Goal: Task Accomplishment & Management: Manage account settings

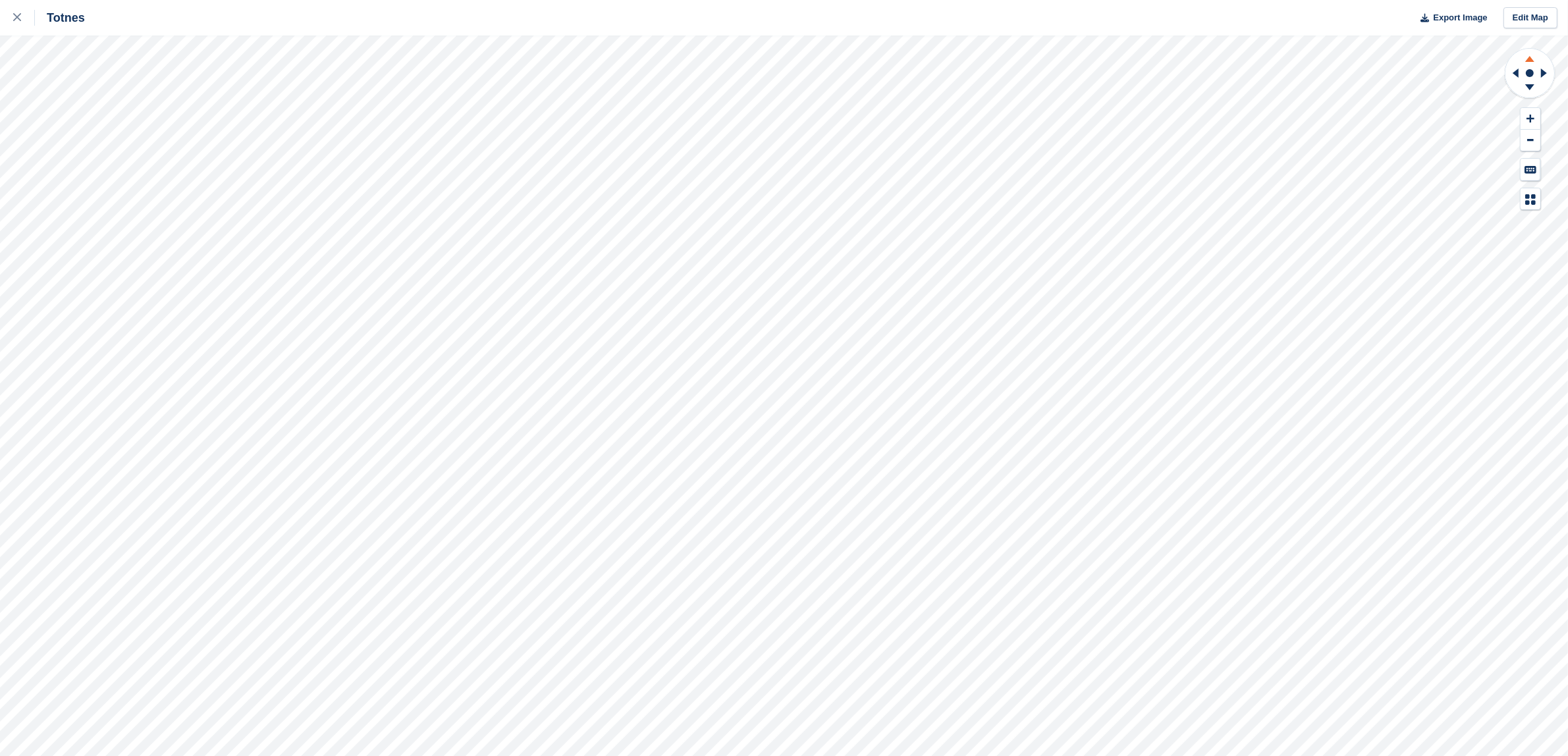
click at [1529, 57] on icon at bounding box center [1530, 58] width 10 height 6
click at [1528, 86] on icon at bounding box center [1530, 87] width 10 height 6
click at [1518, 73] on icon at bounding box center [1515, 73] width 6 height 10
click at [1537, 75] on rect at bounding box center [1530, 73] width 15 height 15
click at [1530, 87] on icon at bounding box center [1530, 87] width 10 height 6
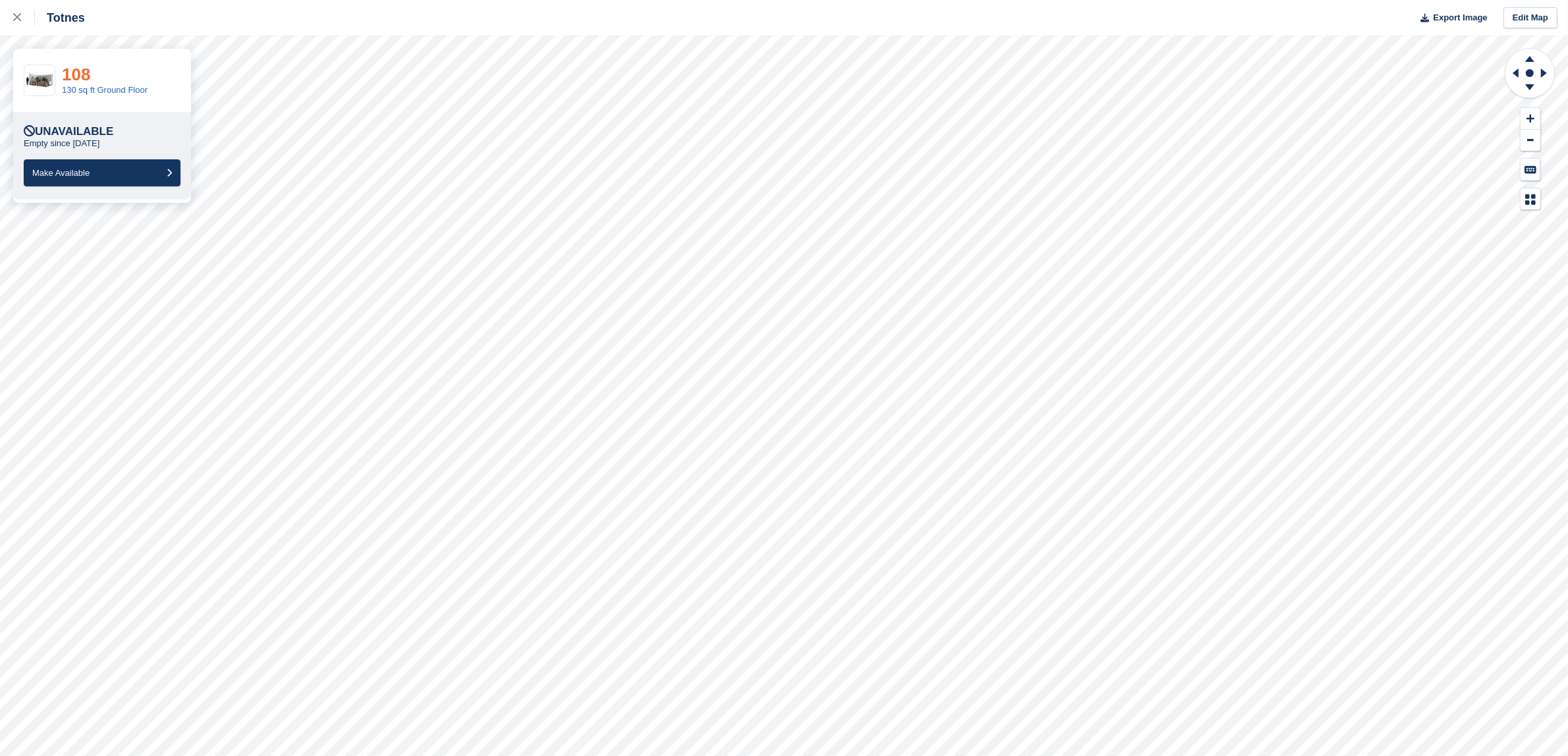
click at [70, 77] on link "108" at bounding box center [77, 74] width 29 height 20
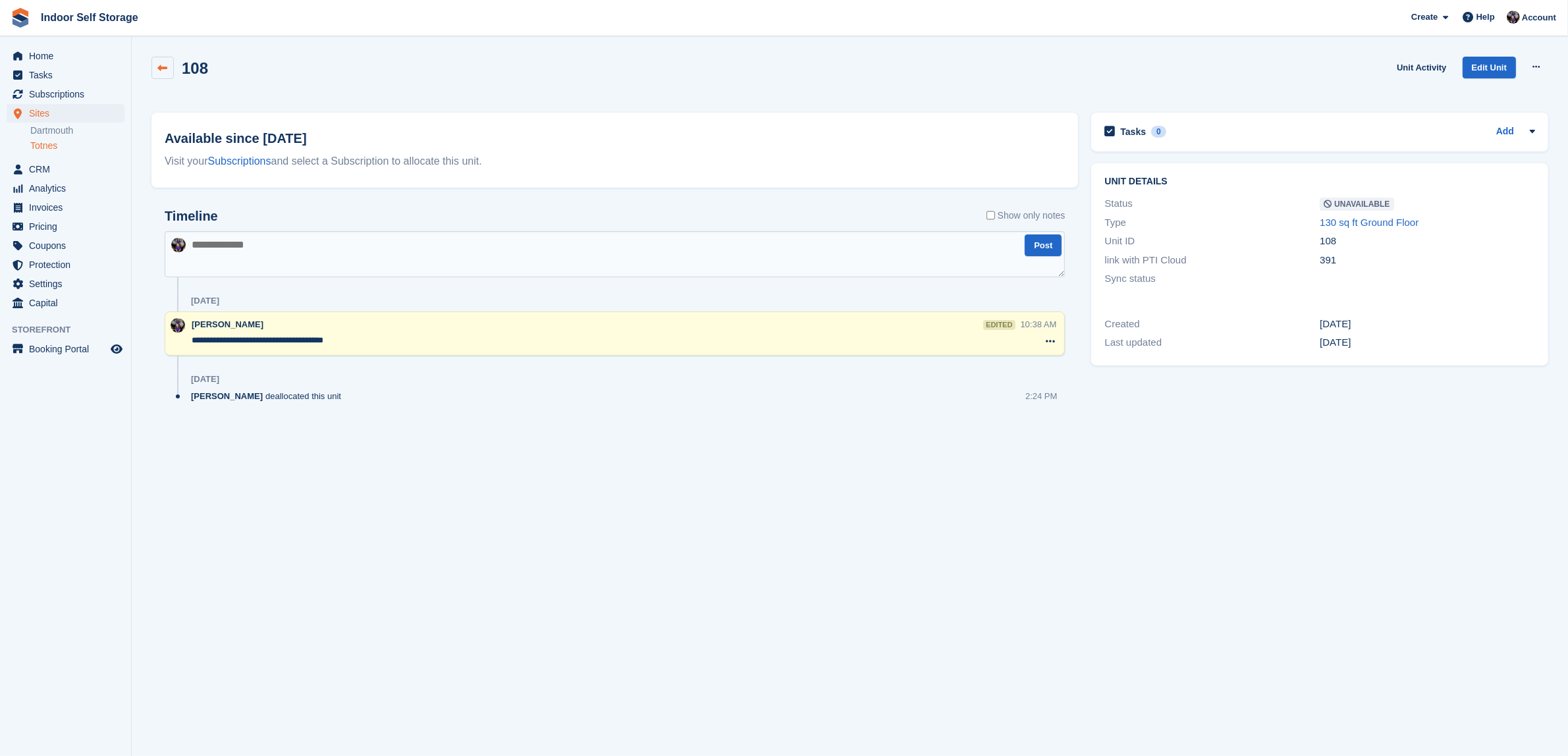
click at [166, 67] on icon at bounding box center [163, 68] width 10 height 10
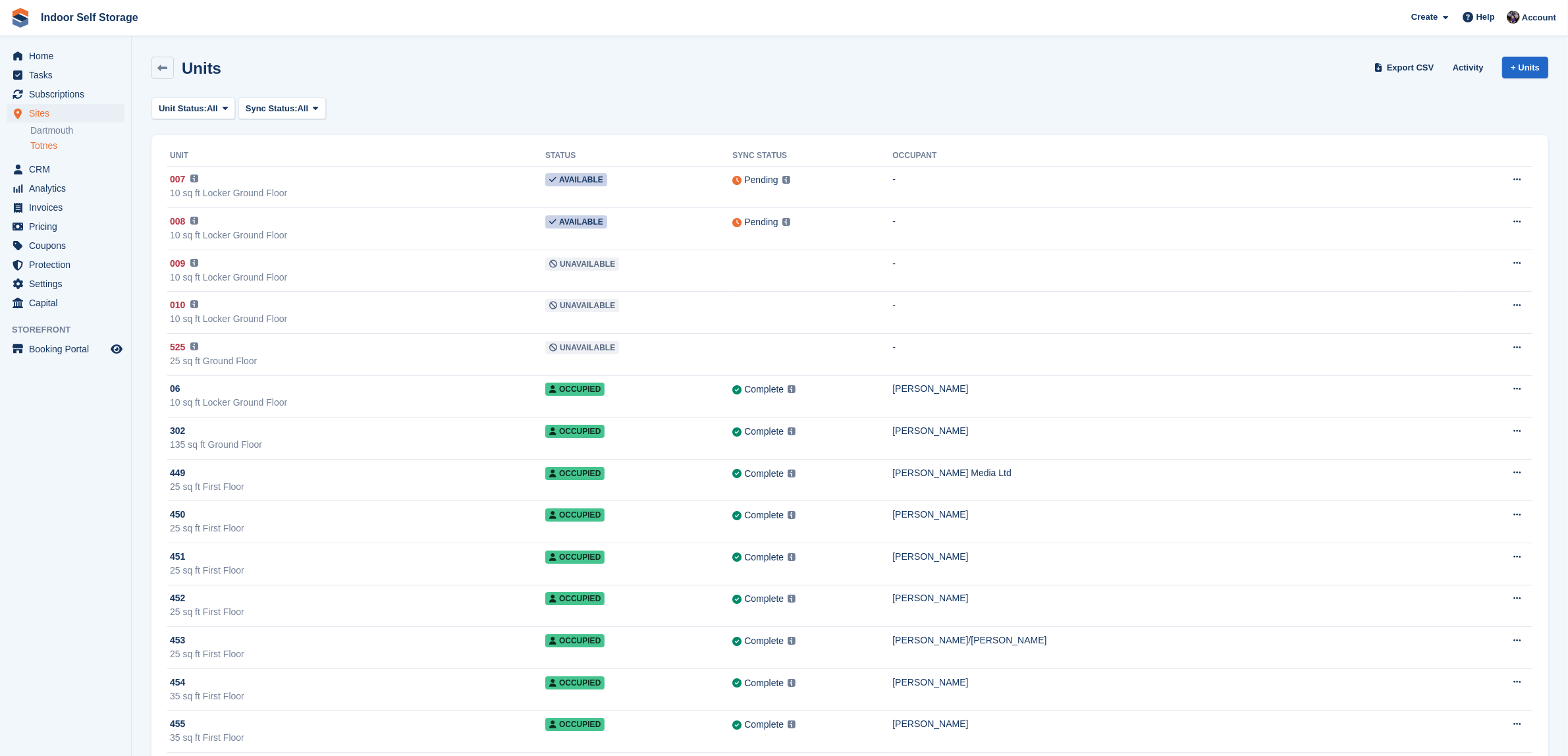
click at [41, 147] on link "Totnes" at bounding box center [78, 146] width 94 height 12
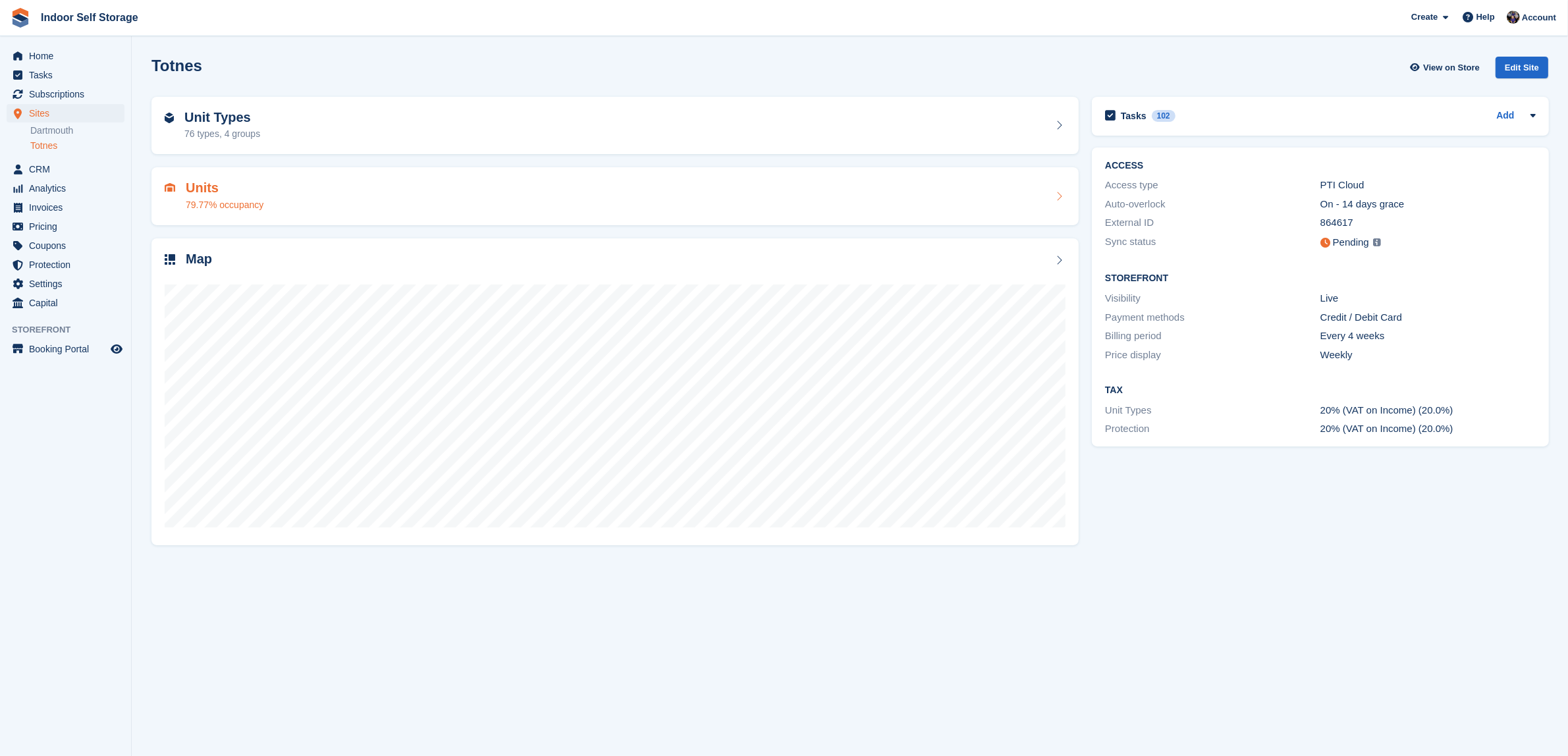
click at [252, 195] on h2 "Units" at bounding box center [224, 188] width 78 height 15
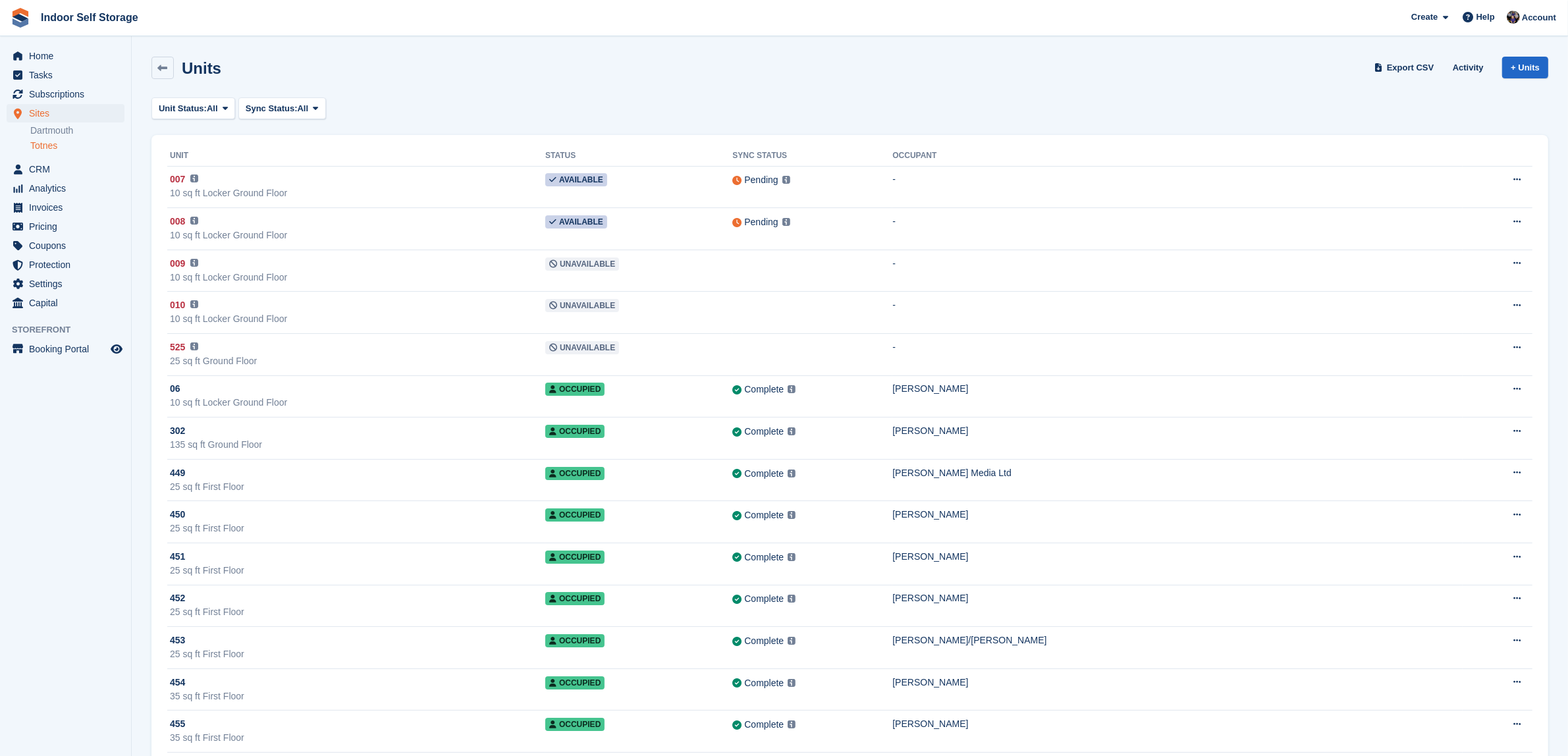
click at [46, 147] on link "Totnes" at bounding box center [78, 146] width 94 height 12
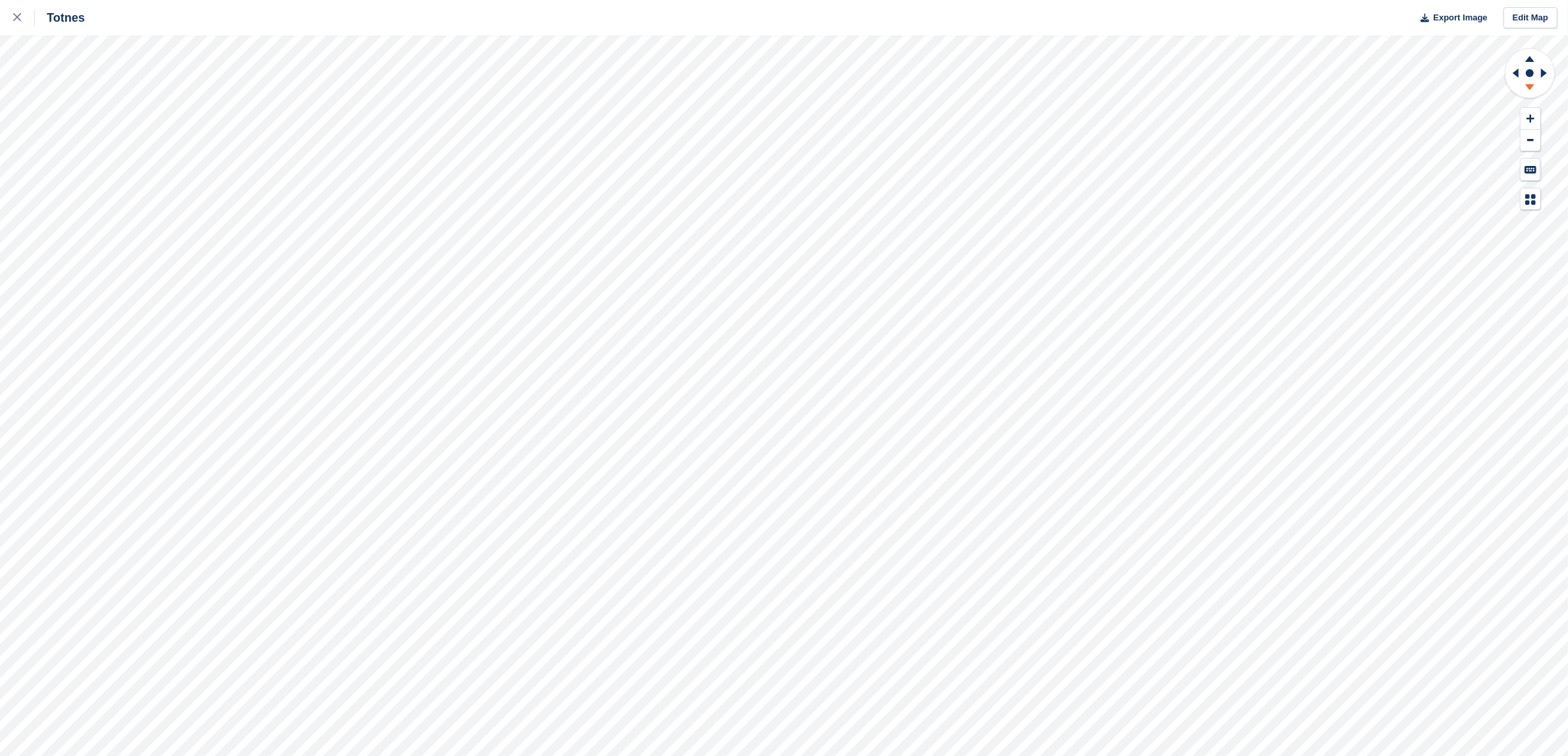
click at [1523, 89] on icon at bounding box center [1530, 88] width 35 height 16
click at [1511, 78] on icon at bounding box center [1512, 73] width 16 height 34
click at [77, 80] on link "102" at bounding box center [77, 74] width 29 height 20
click at [78, 77] on link "108" at bounding box center [77, 74] width 29 height 20
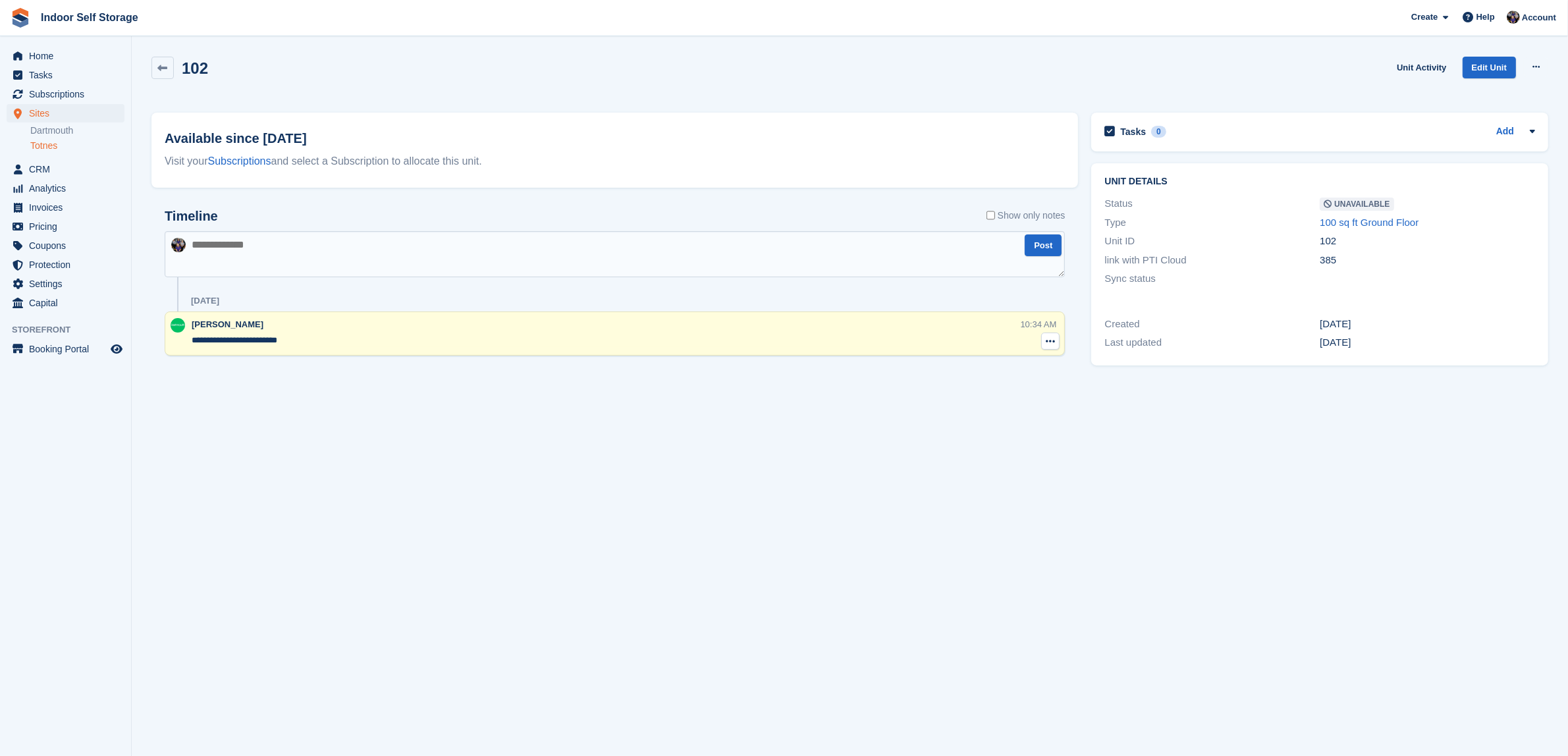
click at [1047, 337] on icon at bounding box center [1050, 340] width 10 height 11
click at [970, 367] on p "Delete note" at bounding box center [997, 365] width 115 height 17
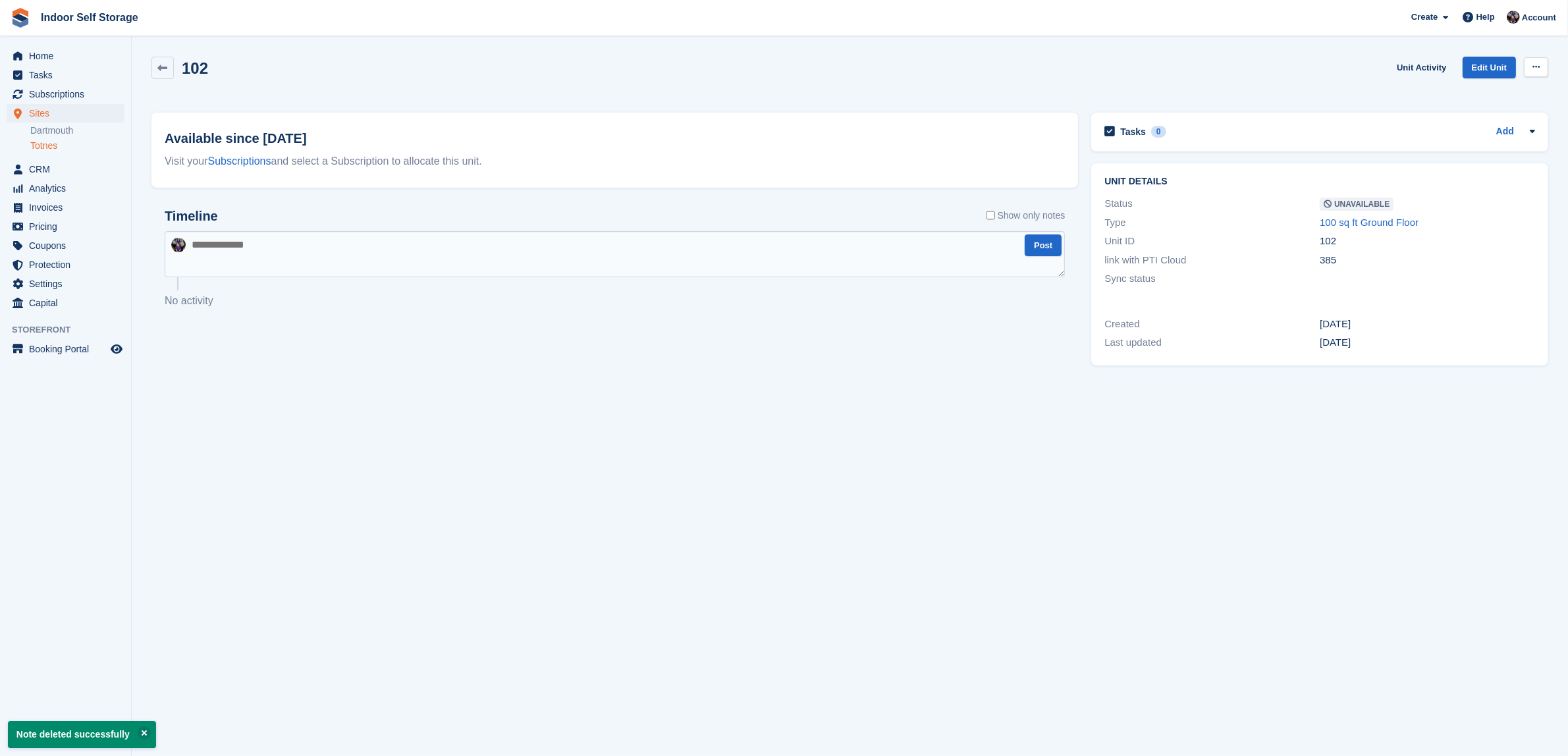
click at [1533, 64] on icon at bounding box center [1536, 66] width 8 height 9
click at [1473, 92] on p "Make Available" at bounding box center [1485, 93] width 115 height 17
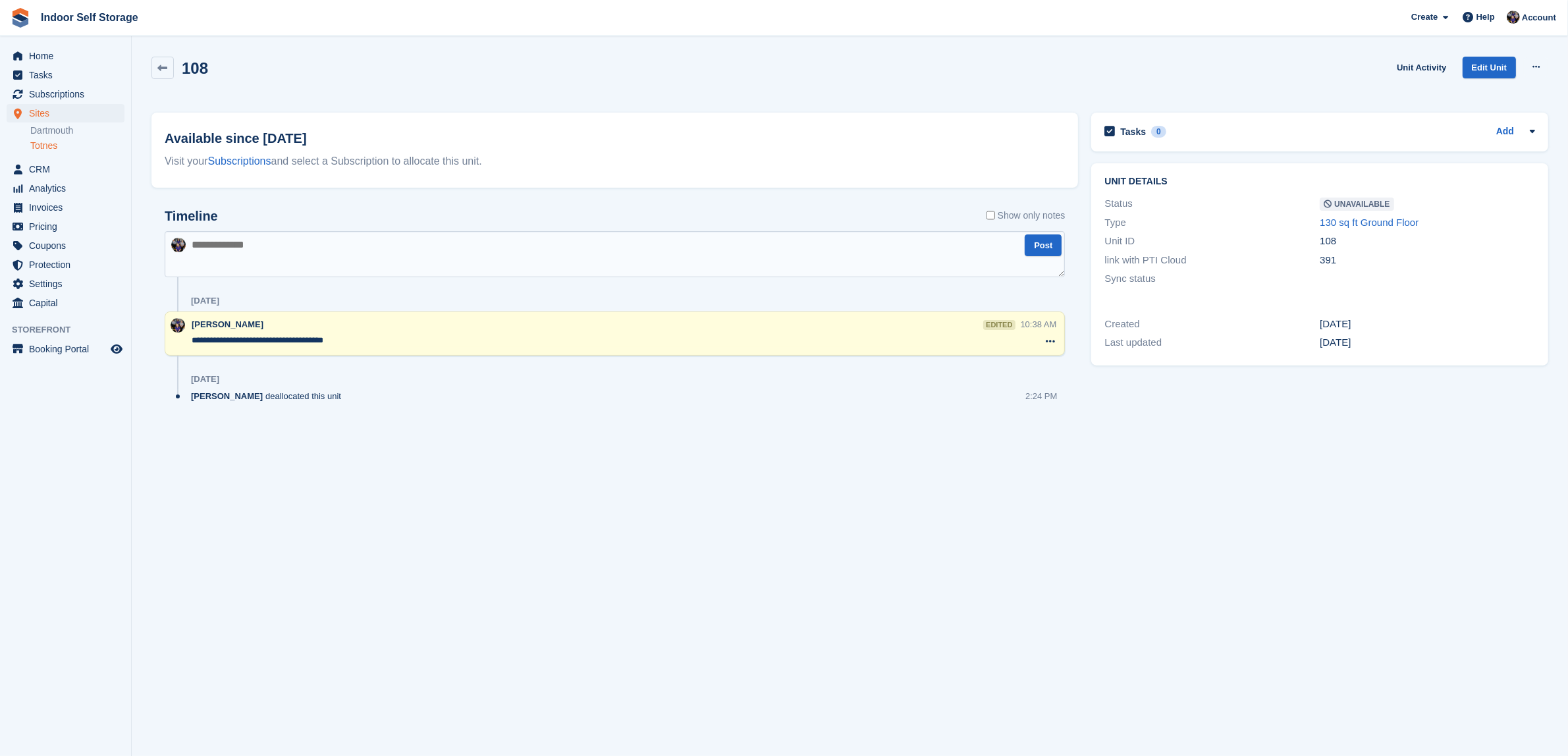
click at [360, 340] on textarea "**********" at bounding box center [606, 340] width 829 height 13
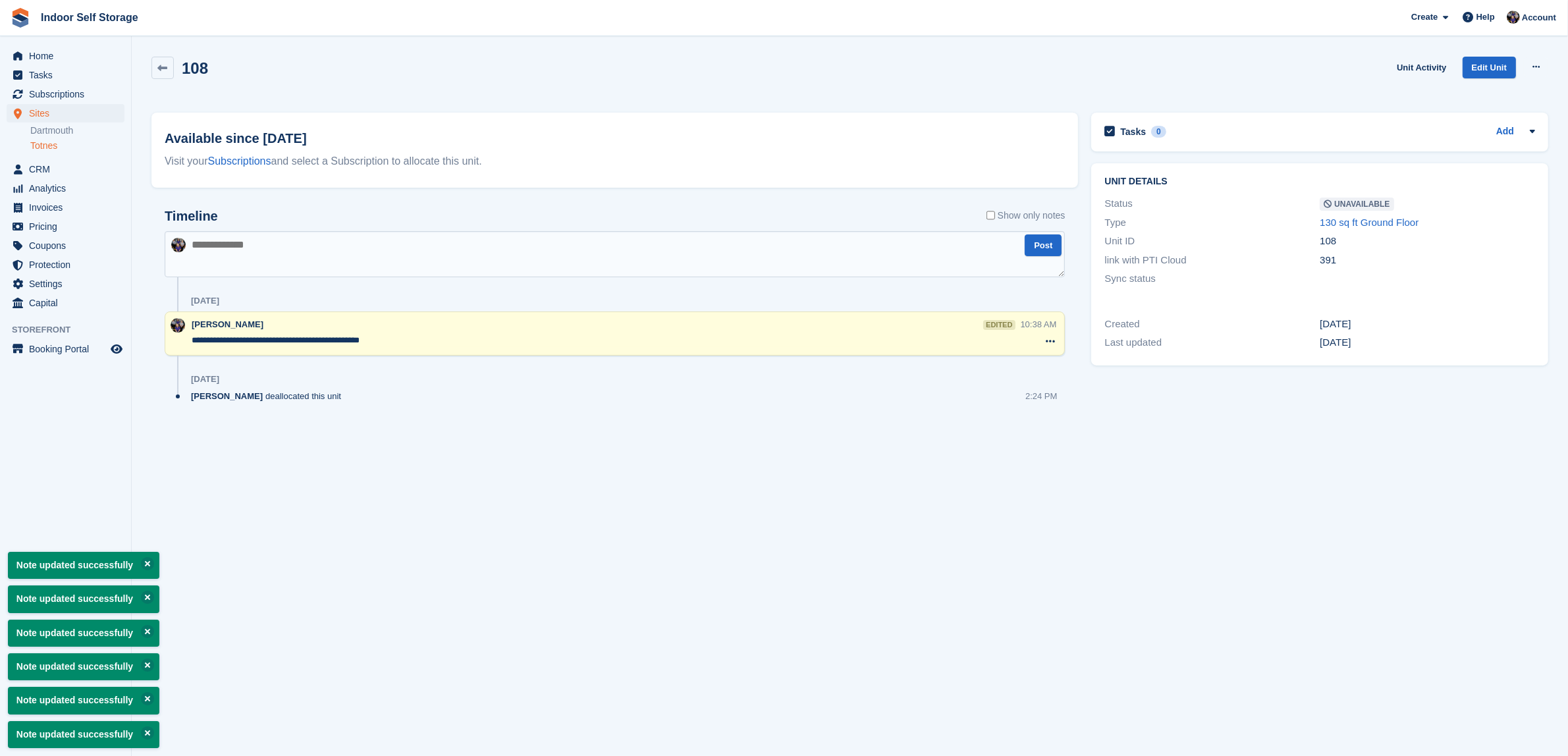
type textarea "**********"
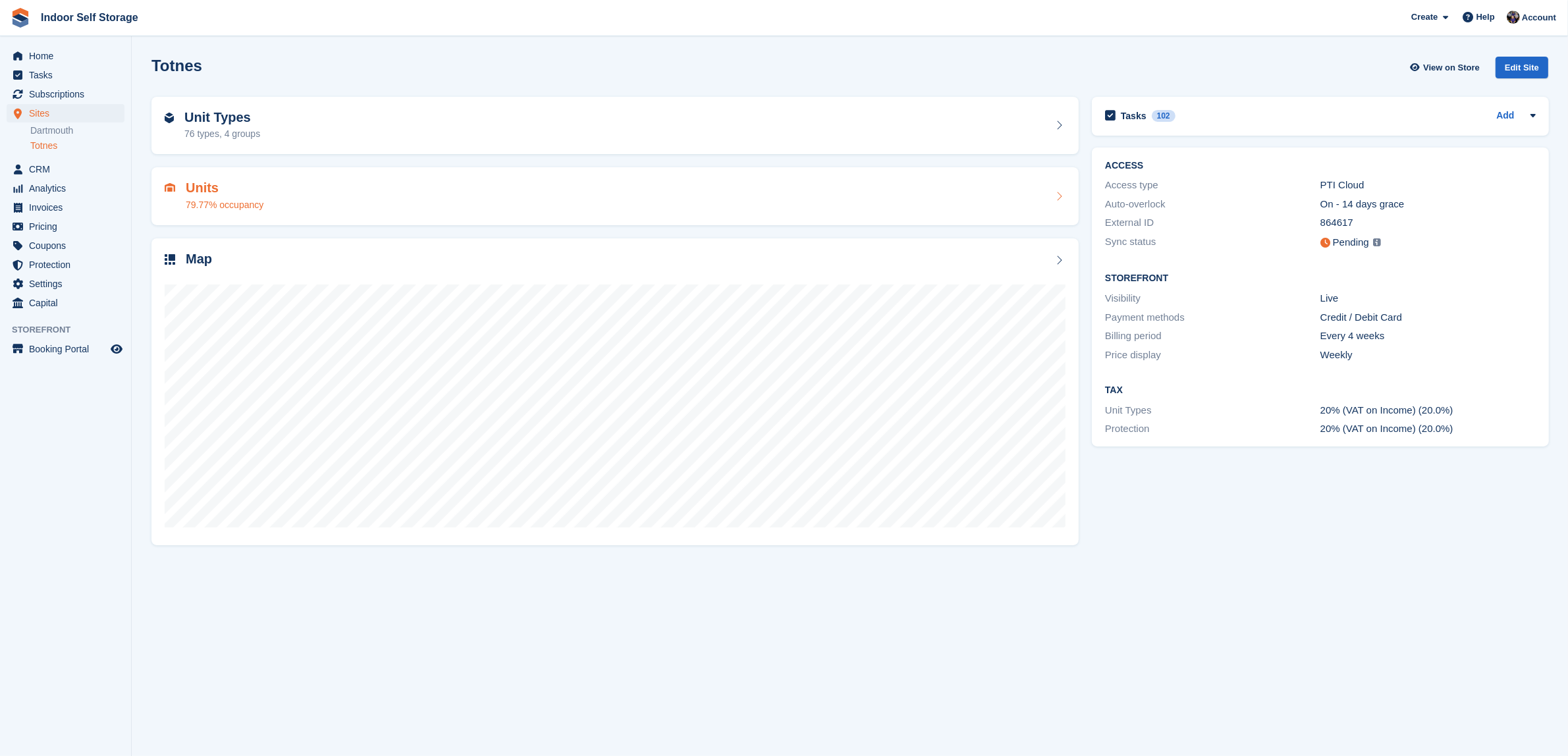
click at [252, 198] on div "79.77% occupancy" at bounding box center [224, 205] width 78 height 13
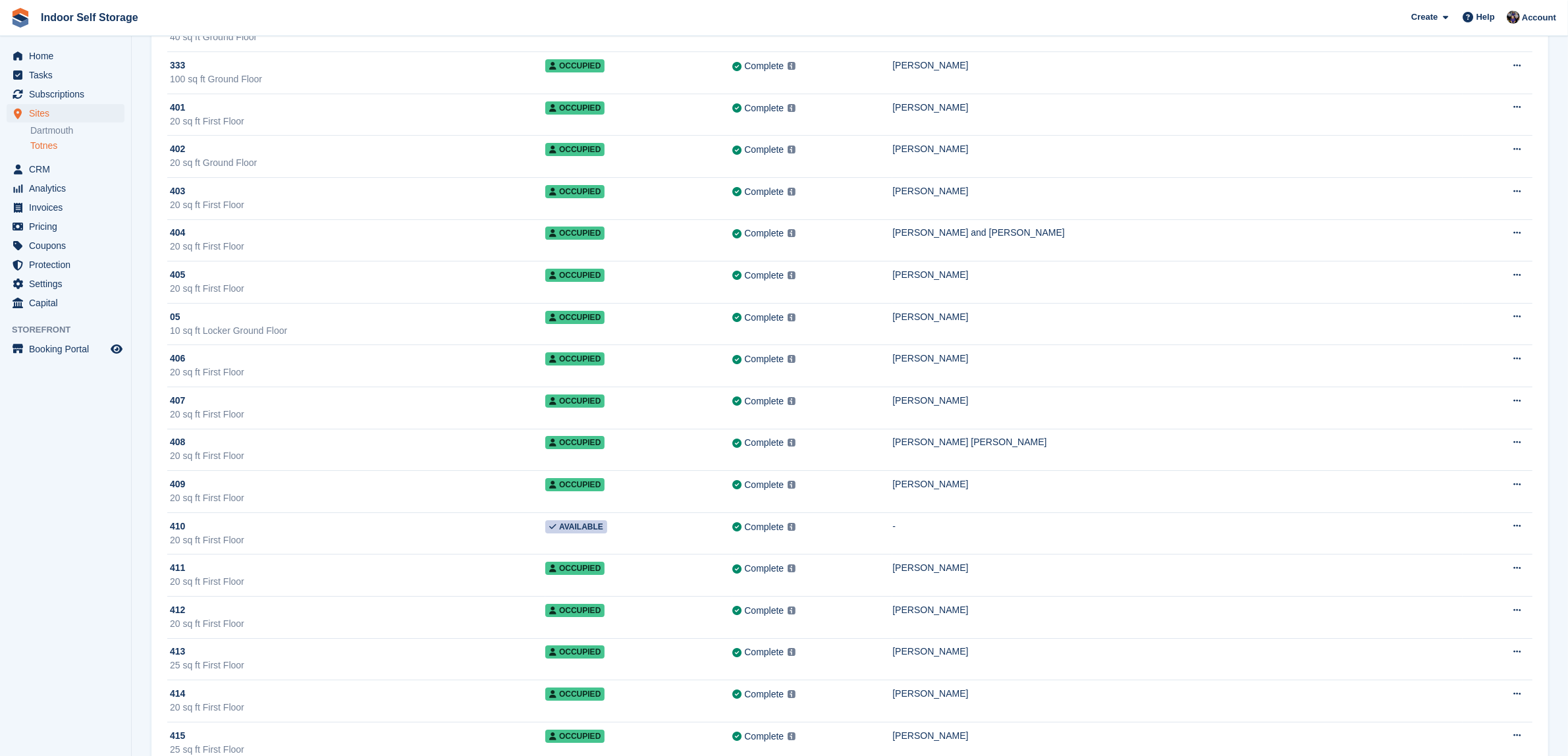
scroll to position [17662, 0]
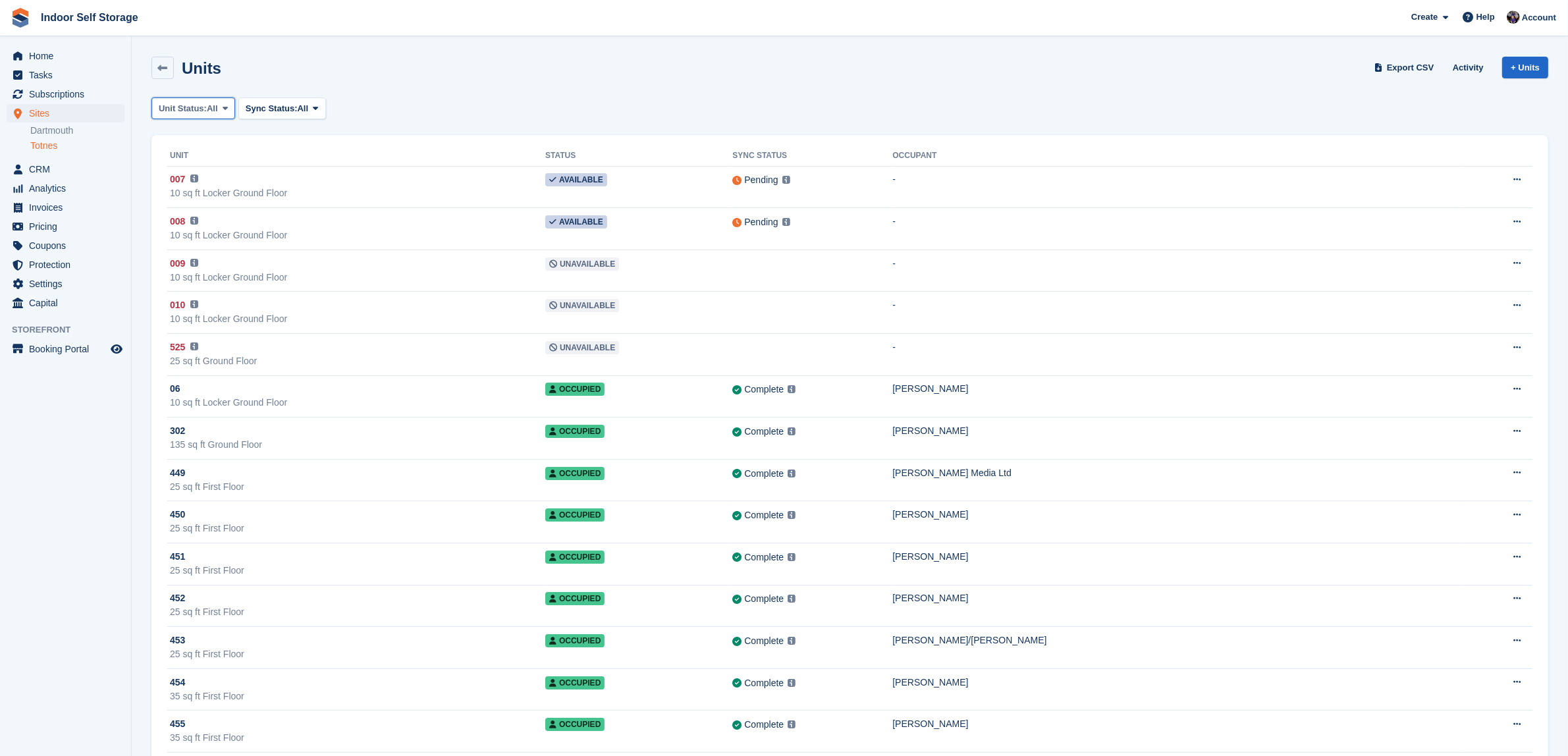
click at [227, 106] on icon at bounding box center [224, 108] width 5 height 9
click at [186, 161] on link "Available" at bounding box center [215, 163] width 115 height 24
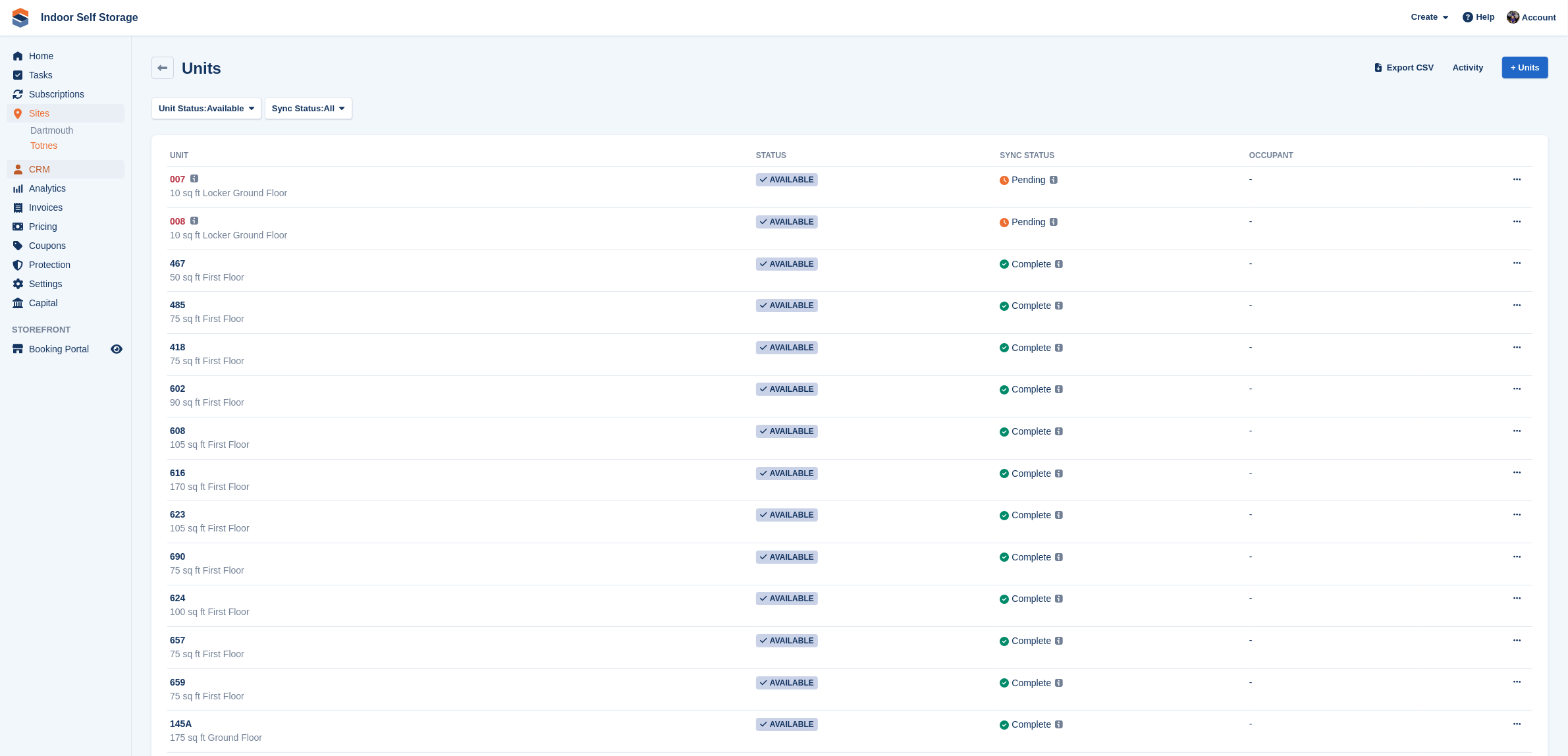
click at [36, 165] on span "CRM" at bounding box center [68, 169] width 79 height 18
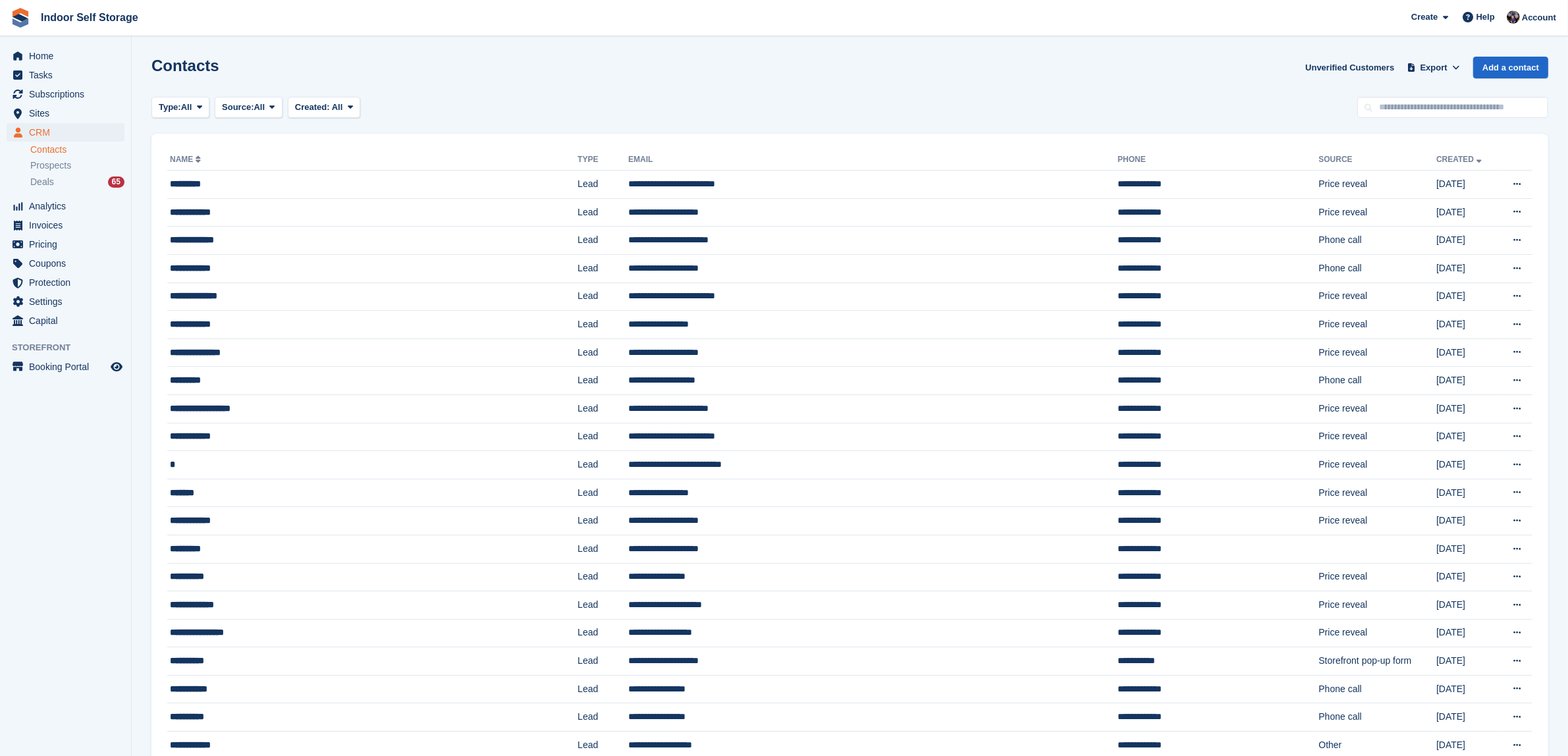
click at [46, 149] on link "Contacts" at bounding box center [78, 149] width 94 height 12
click at [31, 77] on span "Tasks" at bounding box center [68, 75] width 79 height 18
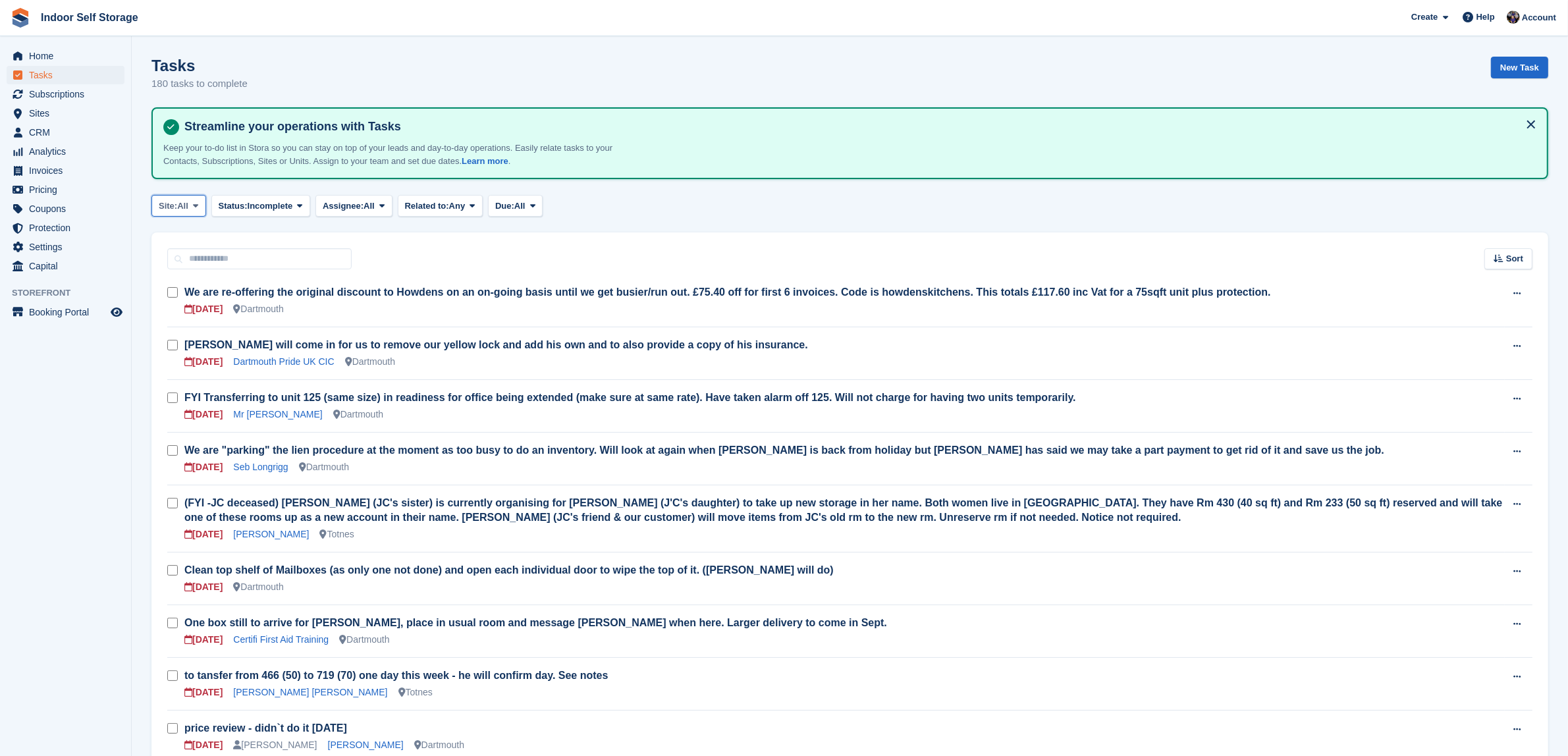
drag, startPoint x: 198, startPoint y: 201, endPoint x: 195, endPoint y: 230, distance: 29.2
click at [198, 201] on icon at bounding box center [195, 205] width 5 height 9
click at [172, 281] on link "Totnes" at bounding box center [215, 284] width 115 height 24
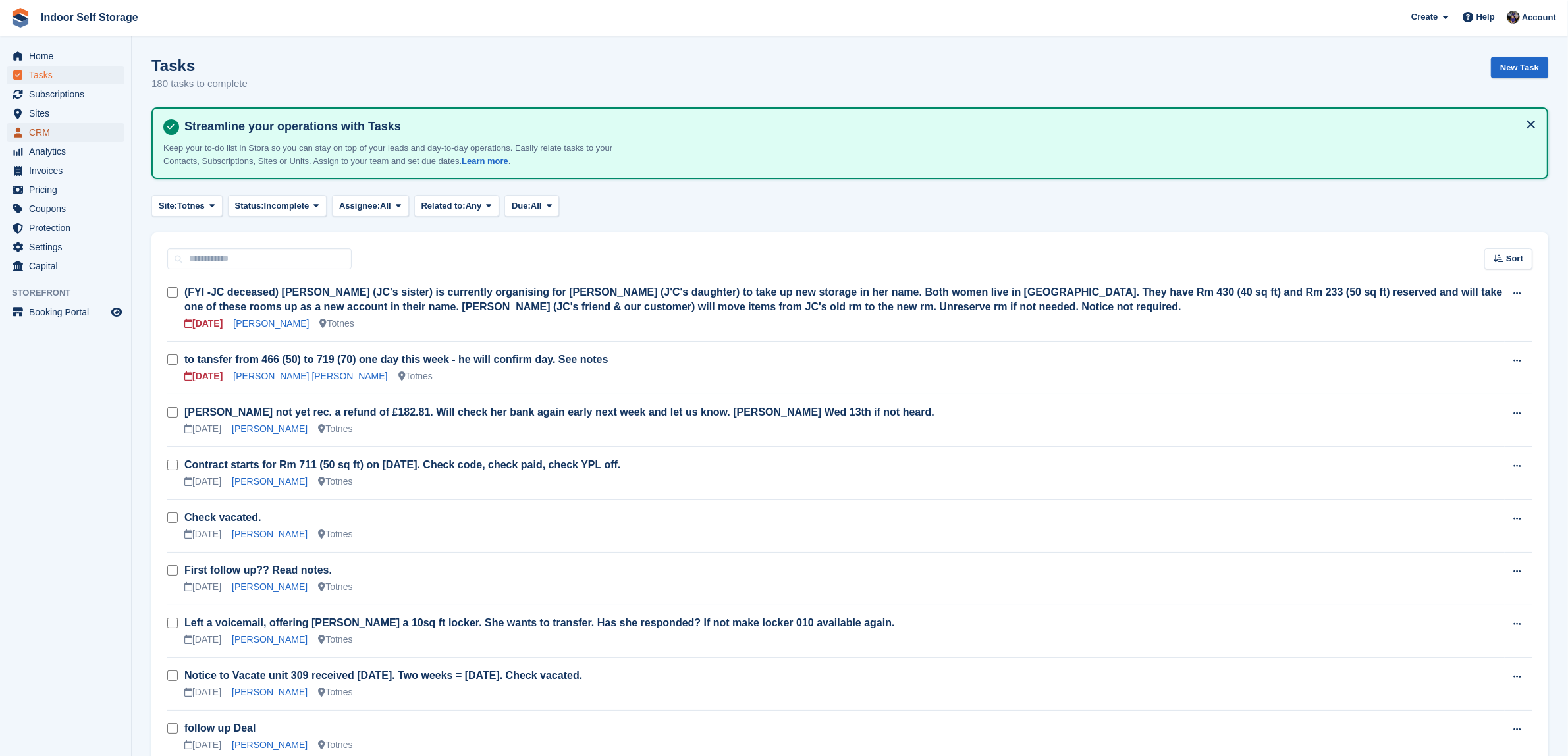
click at [38, 130] on span "CRM" at bounding box center [68, 131] width 79 height 18
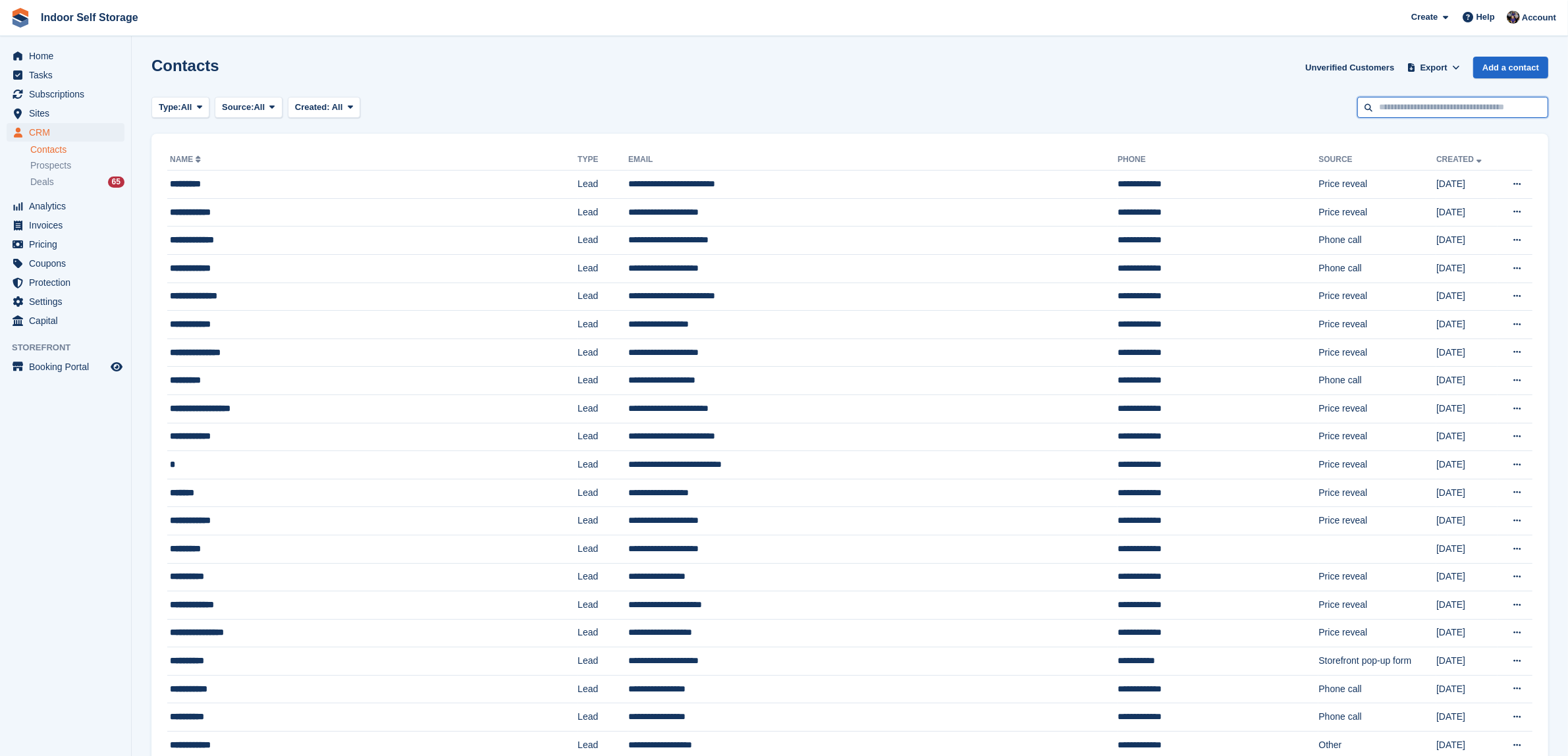
click at [1376, 106] on input "text" at bounding box center [1452, 107] width 191 height 22
type input "****"
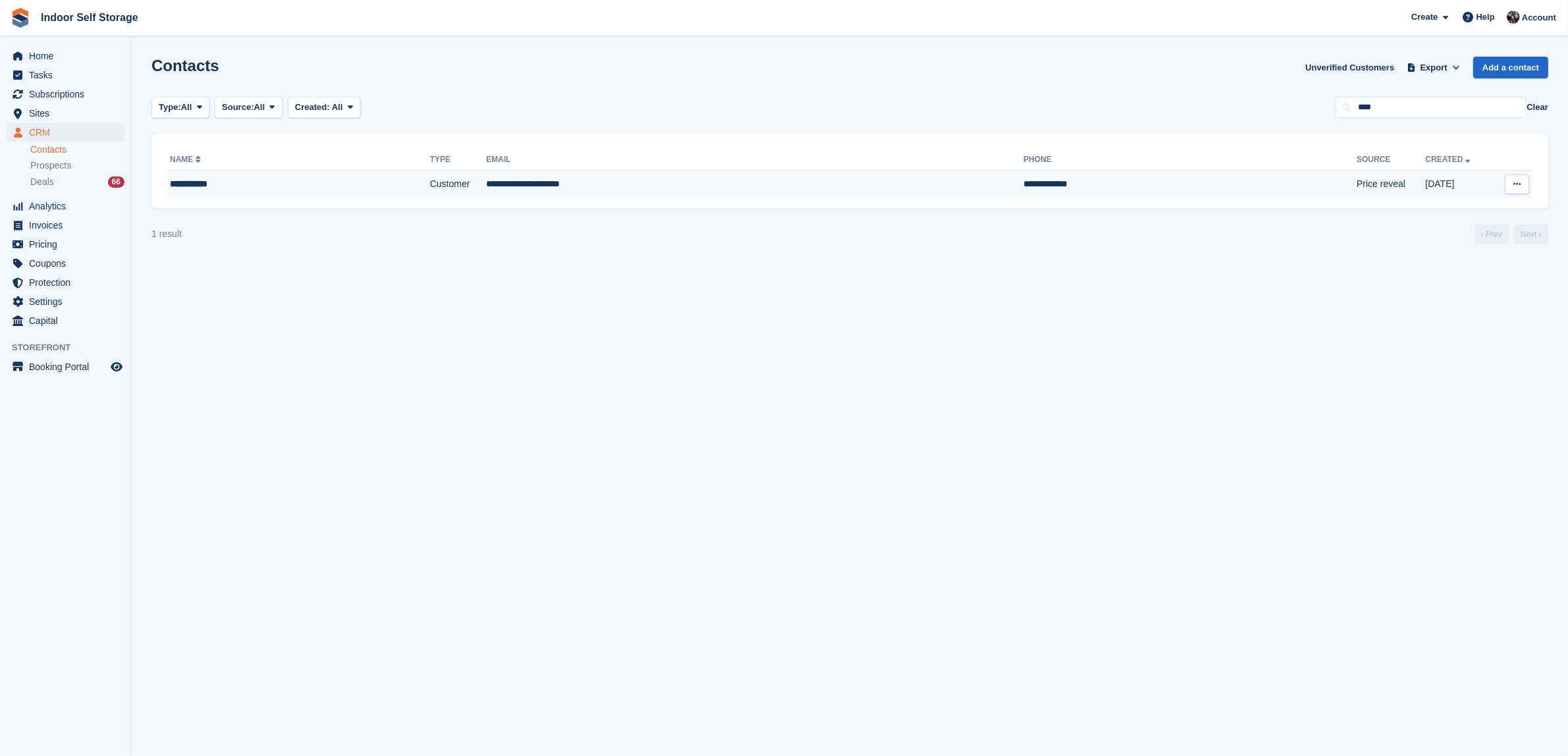
click at [593, 184] on td "**********" at bounding box center [754, 184] width 538 height 28
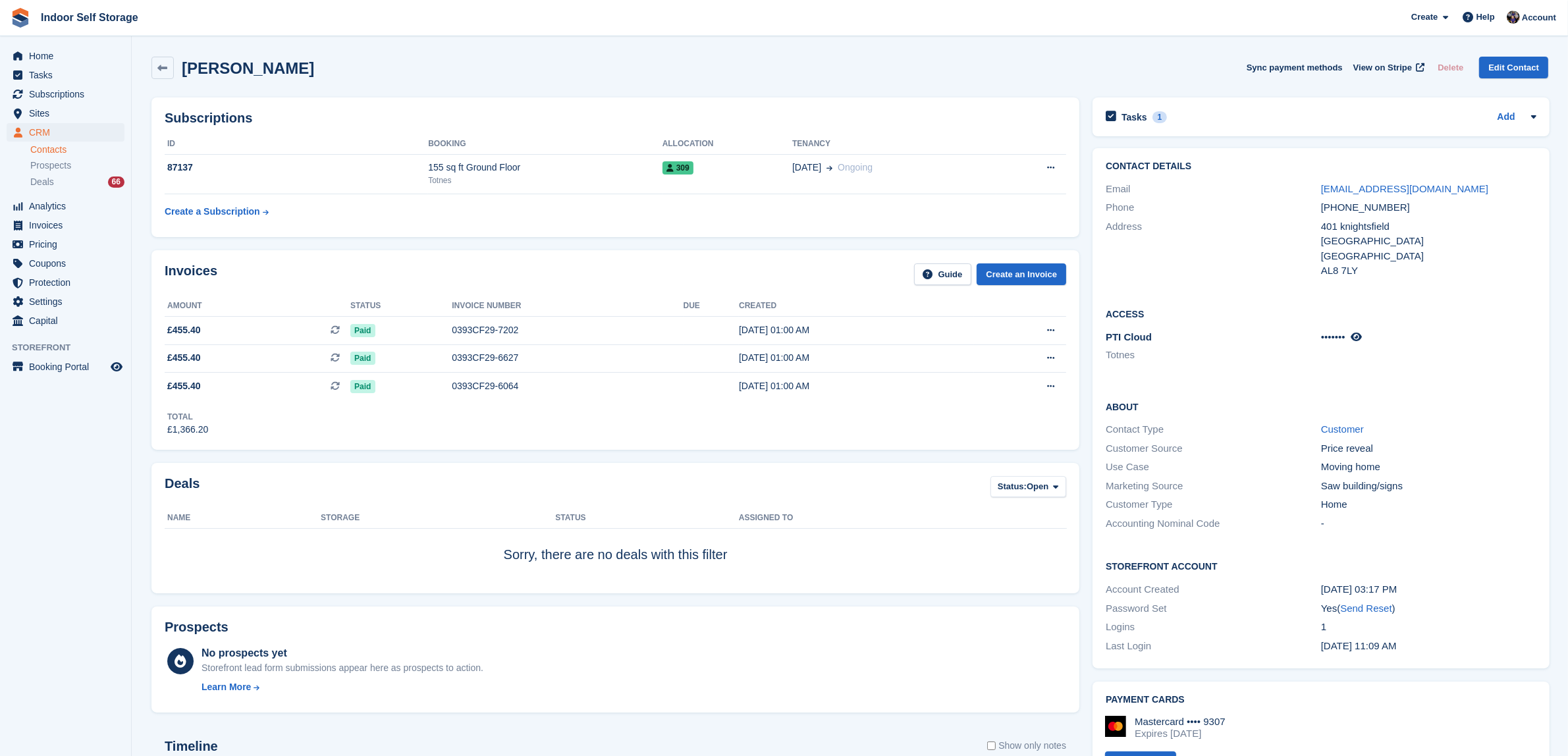
click at [58, 147] on link "Contacts" at bounding box center [78, 149] width 94 height 12
